Goal: Check status

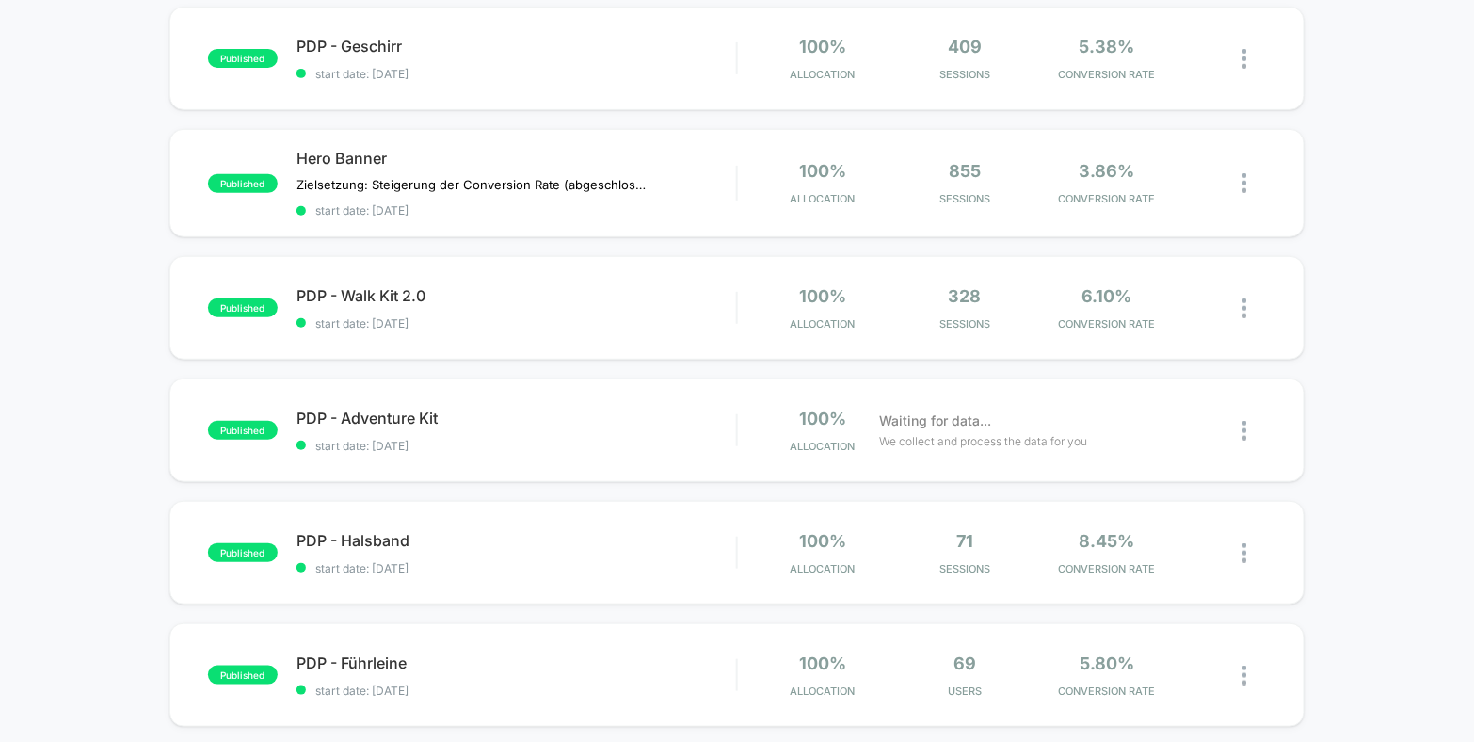
scroll to position [101, 0]
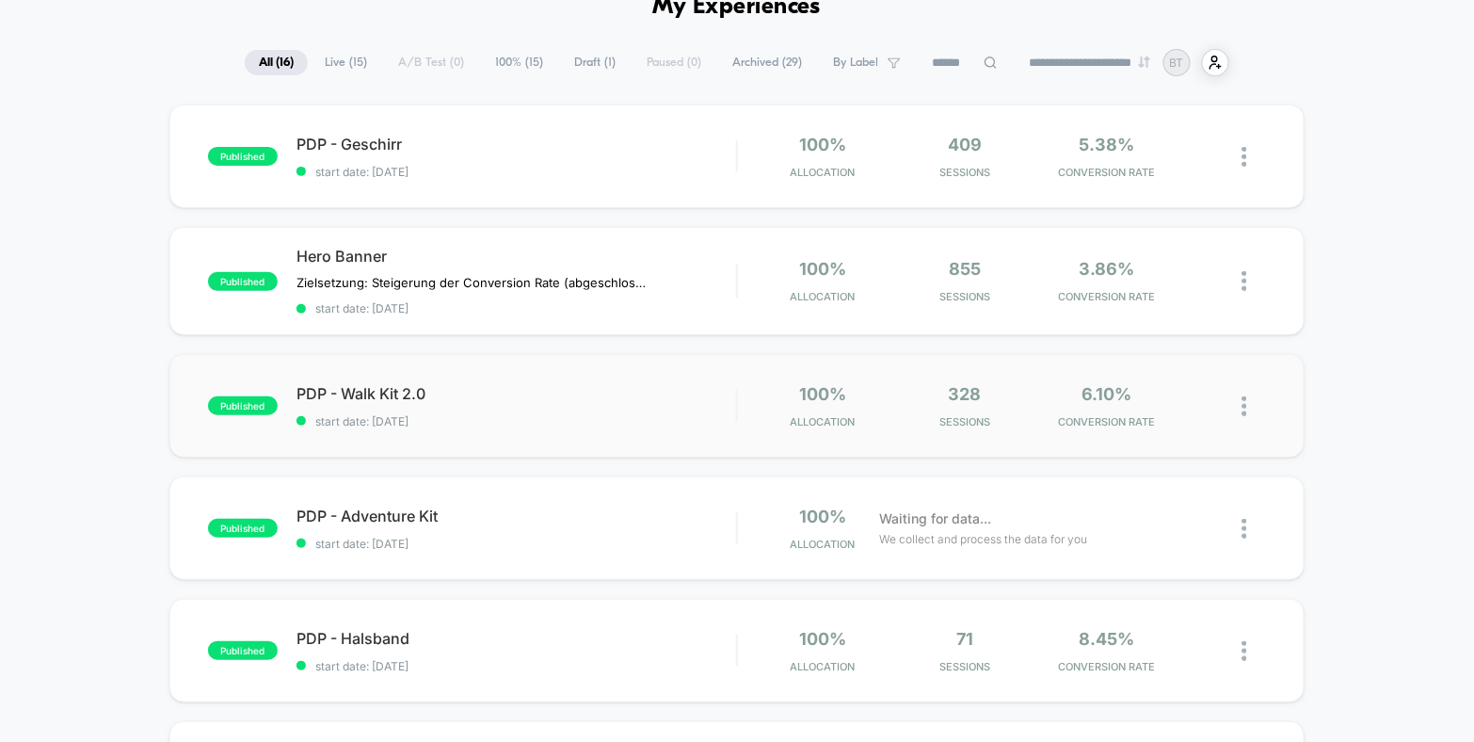
click at [728, 367] on div "published PDP - Walk Kit 2.0 start date: [DATE] 100% Allocation 328 Sessions 6.…" at bounding box center [736, 406] width 1135 height 104
